Goal: Information Seeking & Learning: Find specific fact

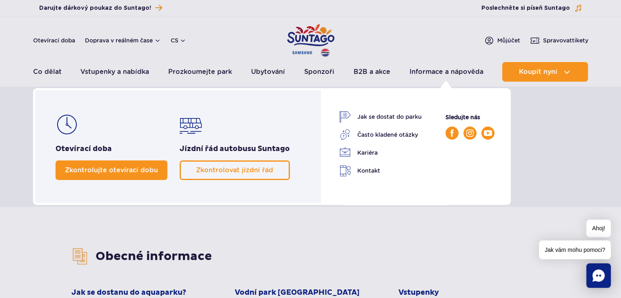
click at [105, 168] on span "Zkontrolujte otevírací dobu" at bounding box center [111, 170] width 93 height 8
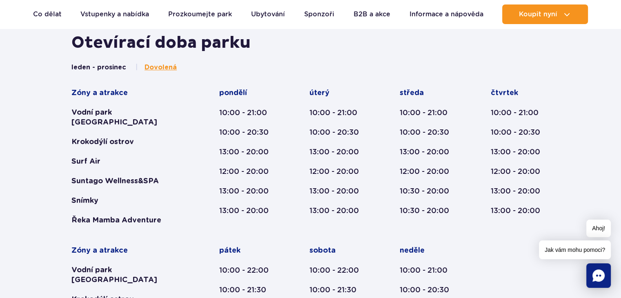
scroll to position [355, 0]
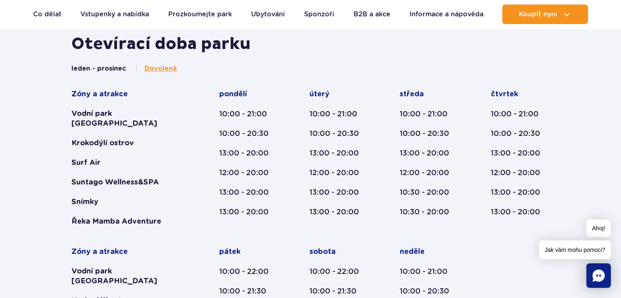
click at [500, 67] on nav "leden - prosinec Dovolená" at bounding box center [311, 68] width 478 height 9
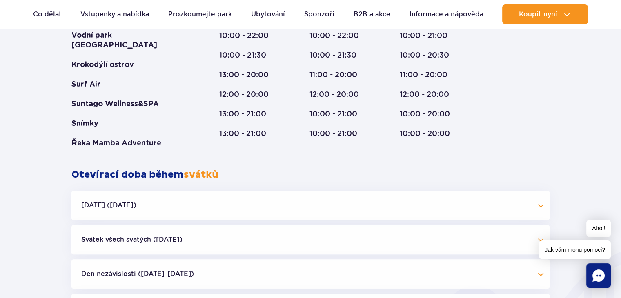
scroll to position [594, 0]
